Goal: Ask a question

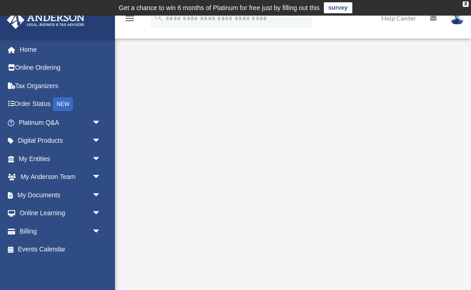
scroll to position [50, 0]
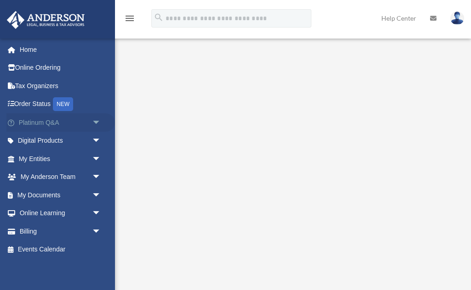
click at [97, 119] on span "arrow_drop_down" at bounding box center [101, 123] width 18 height 19
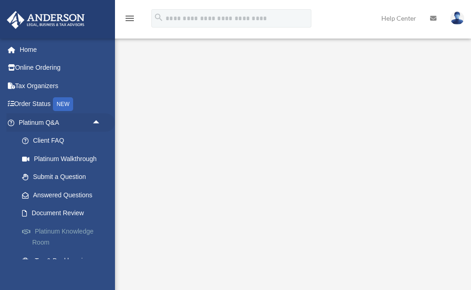
click at [66, 230] on link "Platinum Knowledge Room" at bounding box center [64, 236] width 102 height 29
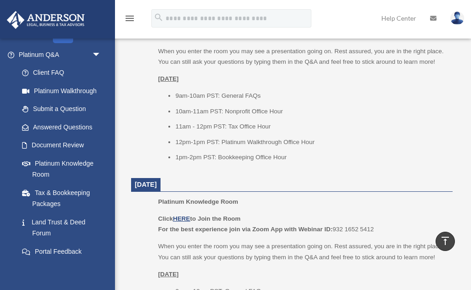
scroll to position [78, 0]
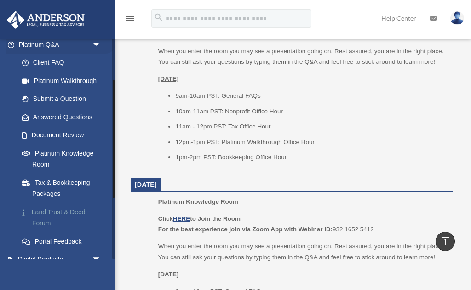
click at [62, 211] on link "Land Trust & Deed Forum" at bounding box center [64, 217] width 102 height 29
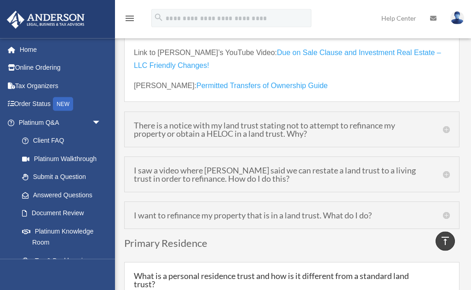
scroll to position [2851, 0]
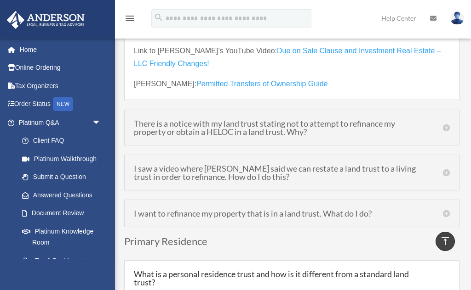
click at [396, 136] on h5 "There is a notice with my land trust stating not to attempt to refinance my pro…" at bounding box center [292, 127] width 316 height 17
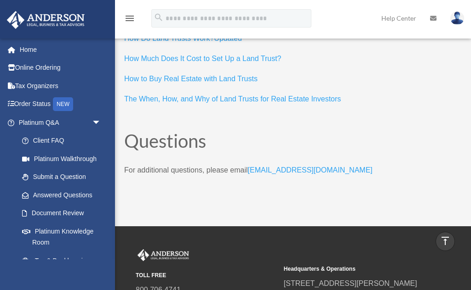
scroll to position [4751, 0]
click at [291, 171] on link "MyTeam@andersonadvisors.com" at bounding box center [310, 173] width 125 height 12
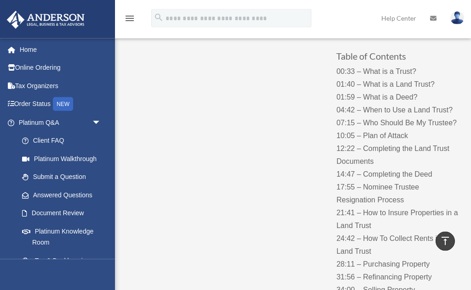
scroll to position [0, 0]
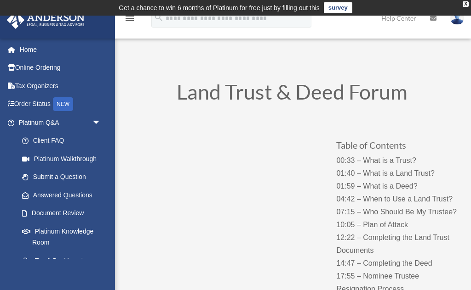
click at [236, 288] on div "Table of Contents 00:33 – What is a Trust? 01:40 – What is a Land Trust? 01:59 …" at bounding box center [291, 266] width 335 height 305
